Goal: Information Seeking & Learning: Check status

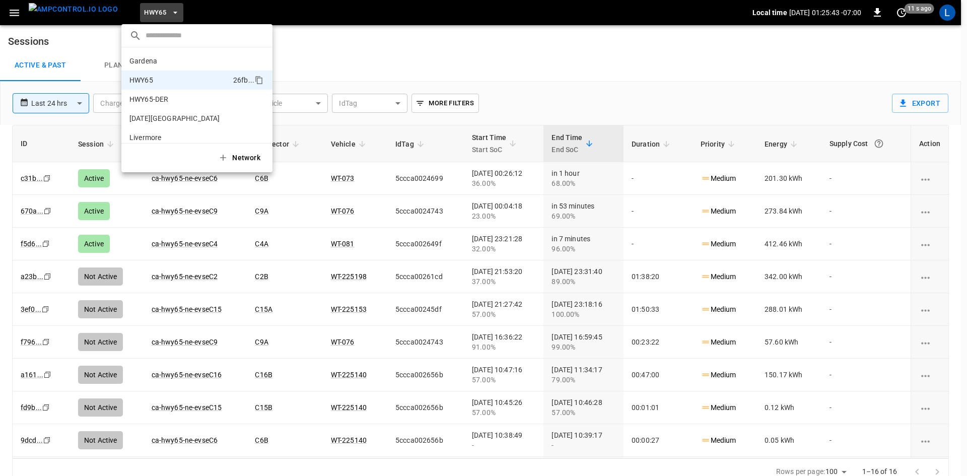
scroll to position [16, 0]
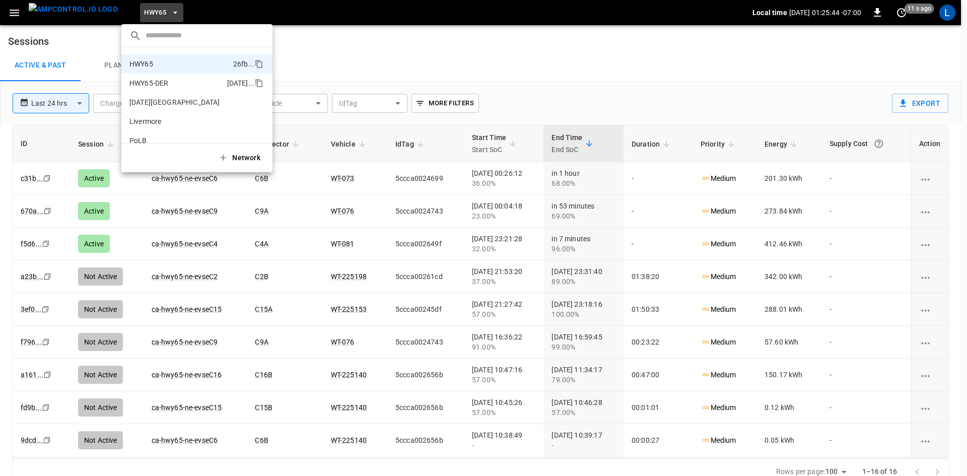
click at [163, 83] on p "HWY65-DER" at bounding box center [176, 83] width 94 height 10
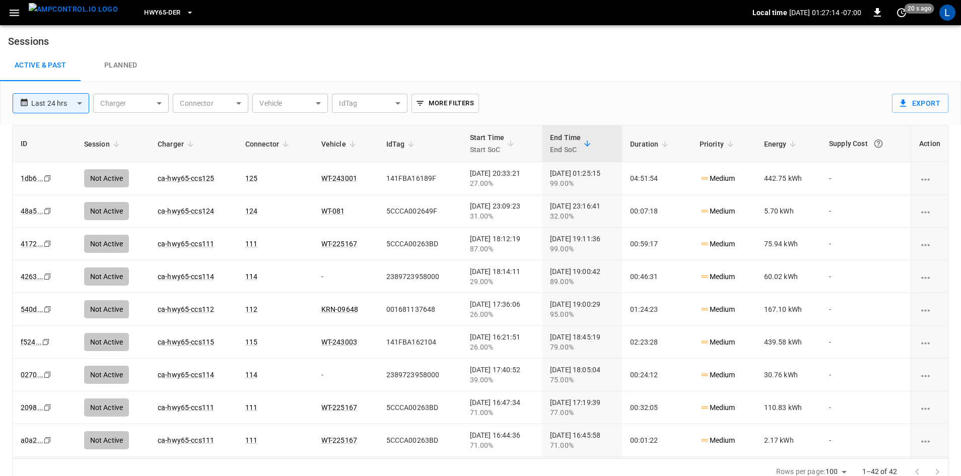
click at [144, 12] on span "HWY65-DER" at bounding box center [162, 13] width 36 height 12
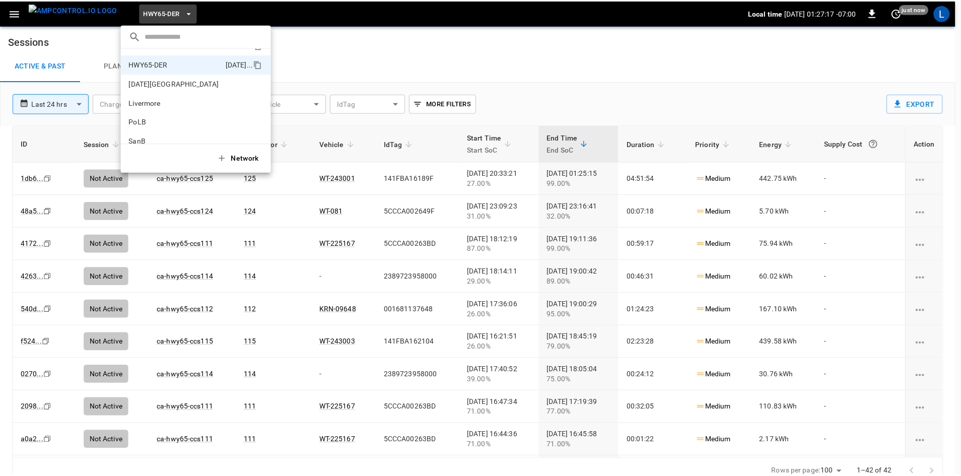
scroll to position [0, 0]
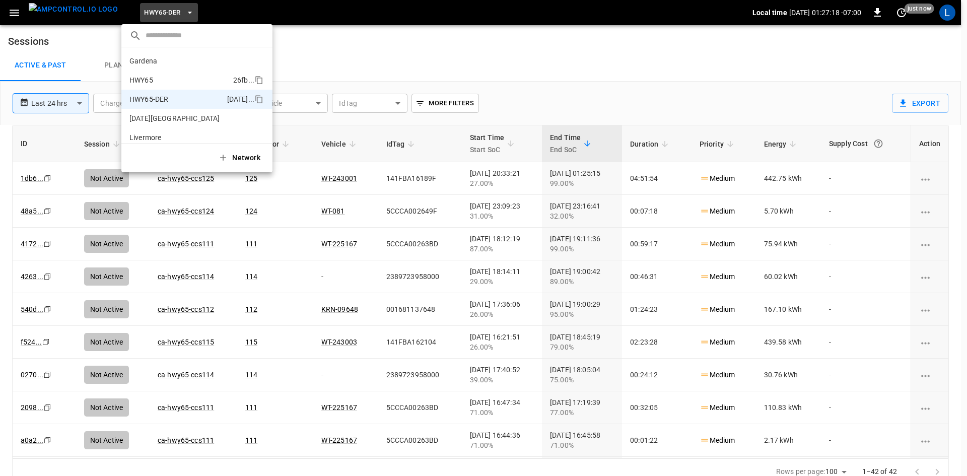
click at [175, 79] on p "HWY65" at bounding box center [179, 80] width 100 height 10
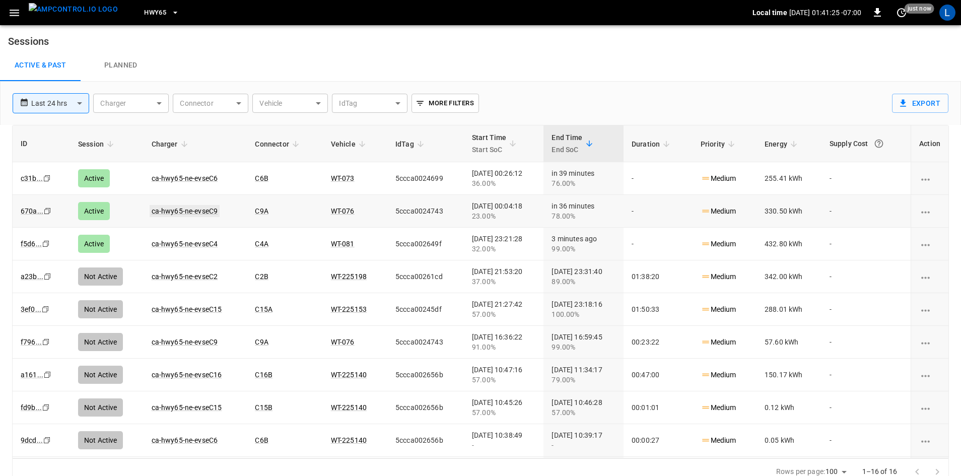
click at [194, 211] on link "ca-hwy65-ne-evseC9" at bounding box center [185, 211] width 71 height 12
click at [181, 178] on link "ca-hwy65-ne-evseC6" at bounding box center [185, 178] width 71 height 12
click at [195, 244] on link "ca-hwy65-ne-evseC4" at bounding box center [185, 244] width 71 height 12
